Goal: Information Seeking & Learning: Learn about a topic

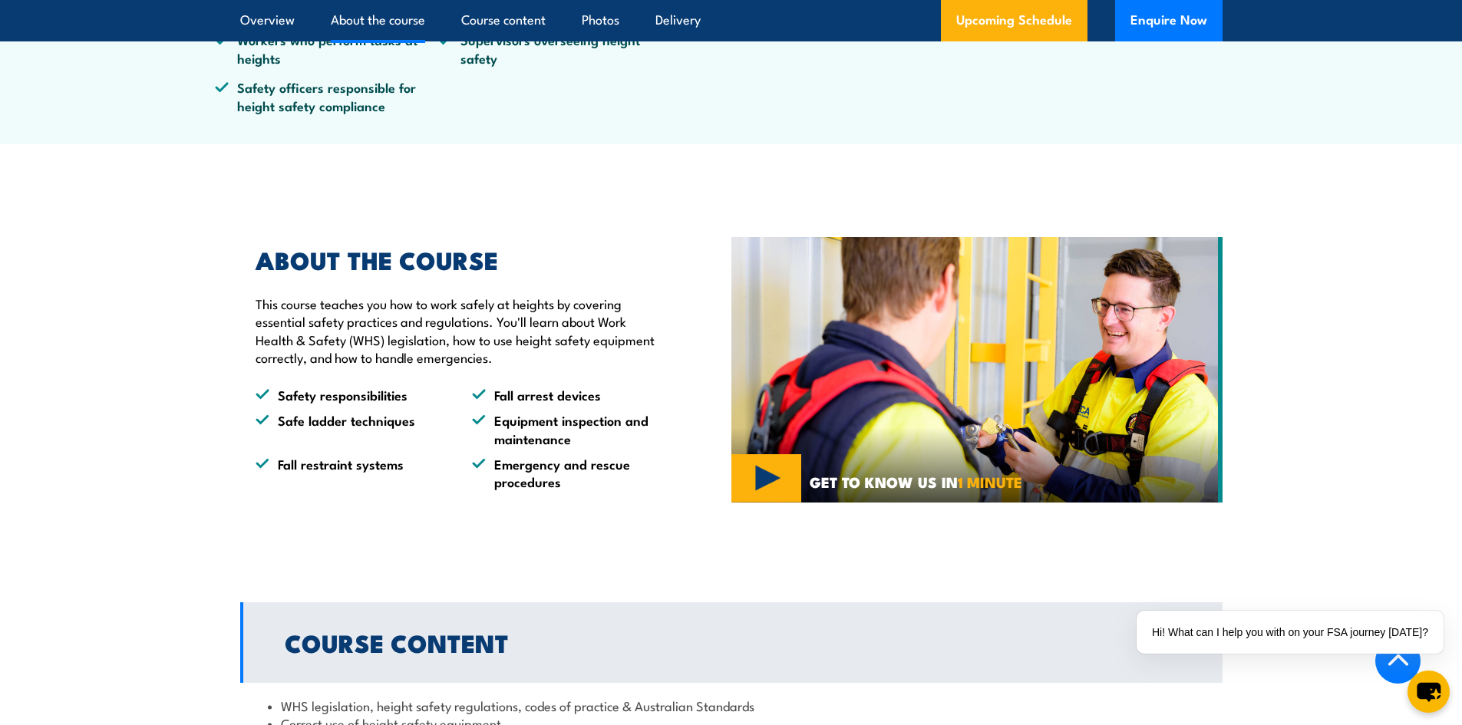
scroll to position [1151, 0]
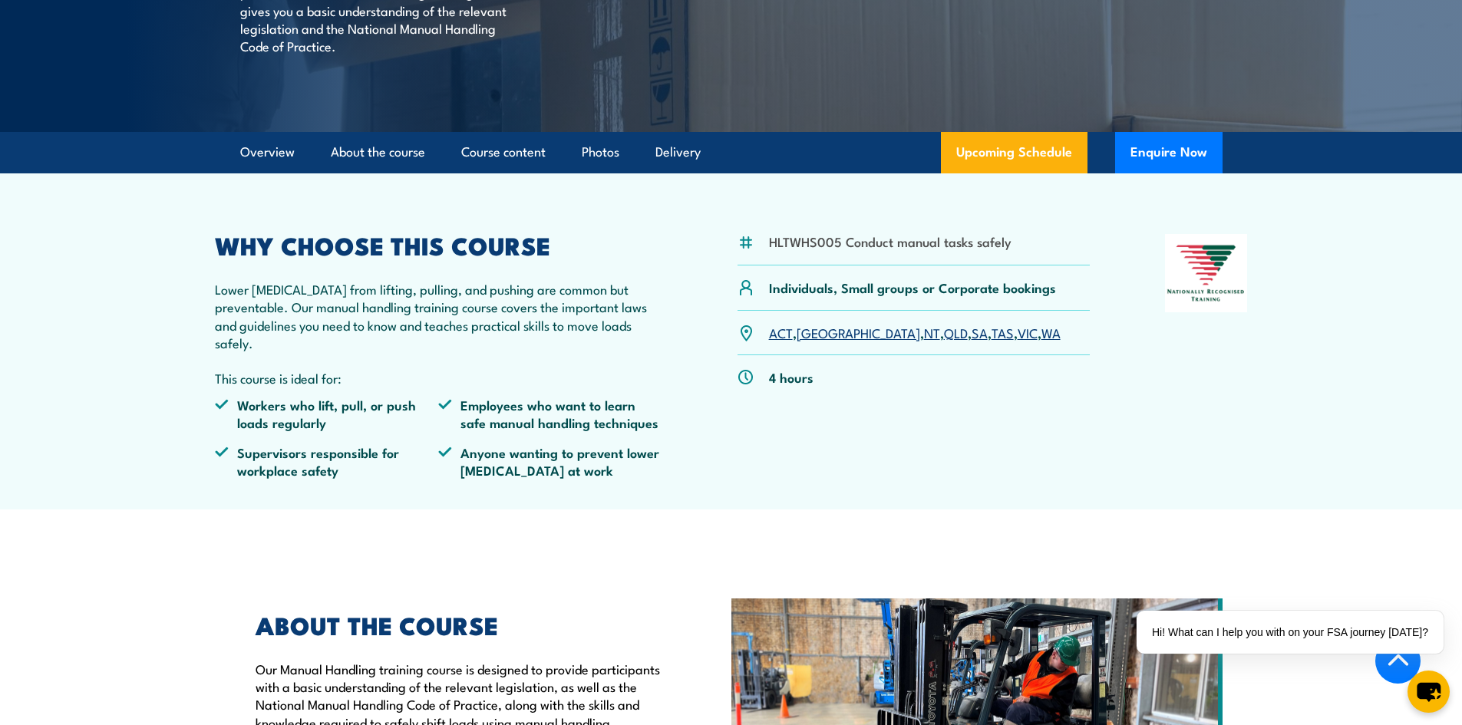
scroll to position [307, 0]
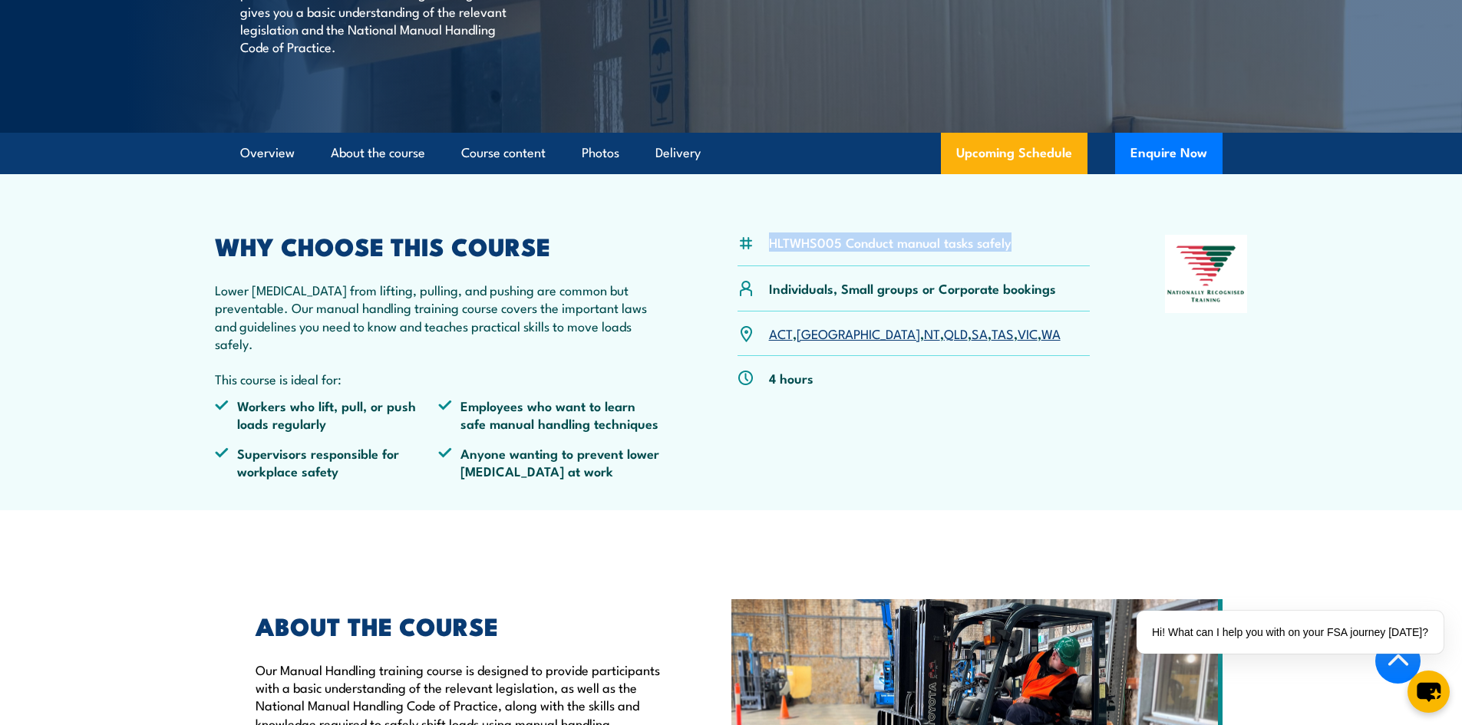
drag, startPoint x: 1019, startPoint y: 259, endPoint x: 763, endPoint y: 268, distance: 256.4
click at [763, 266] on div "HLTWHS005 Conduct manual tasks safely" at bounding box center [913, 250] width 353 height 31
copy li "HLTWHS005 Conduct manual tasks safely"
